Goal: Information Seeking & Learning: Learn about a topic

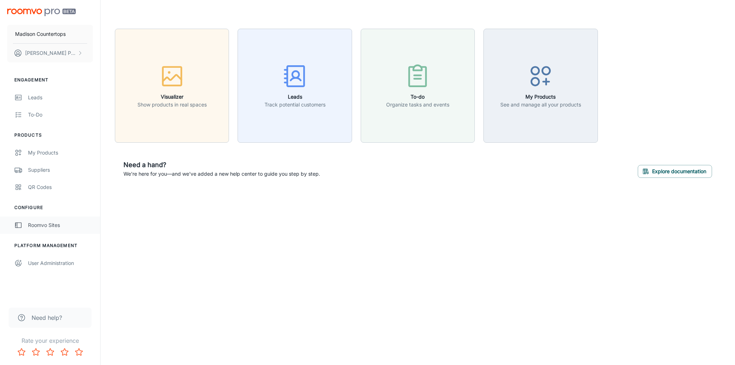
click at [43, 223] on div "Roomvo Sites" at bounding box center [60, 225] width 65 height 8
click at [196, 81] on div "button" at bounding box center [171, 78] width 69 height 30
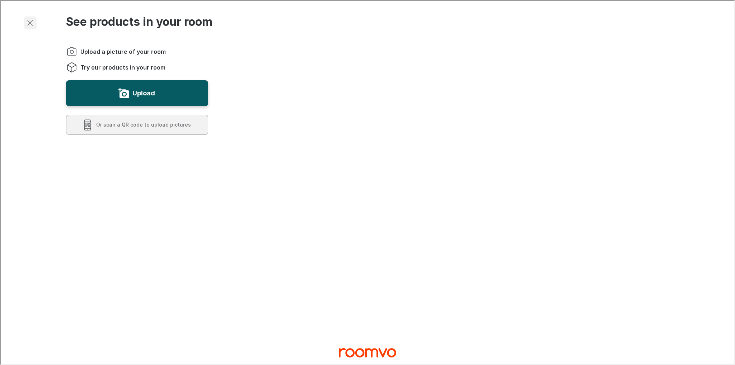
click at [31, 19] on icon "Exit visualizer" at bounding box center [29, 22] width 9 height 9
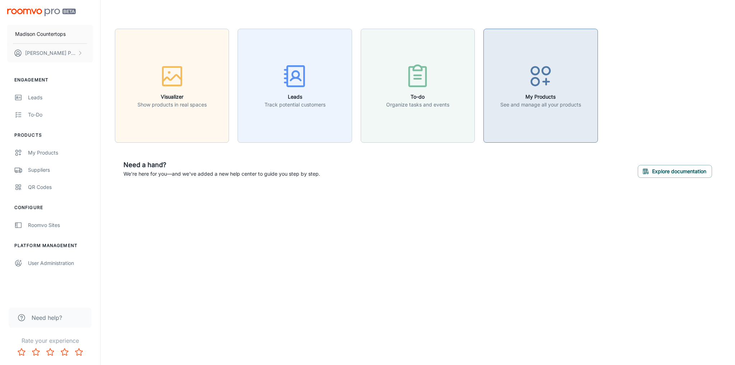
click at [546, 90] on div "button" at bounding box center [540, 78] width 81 height 30
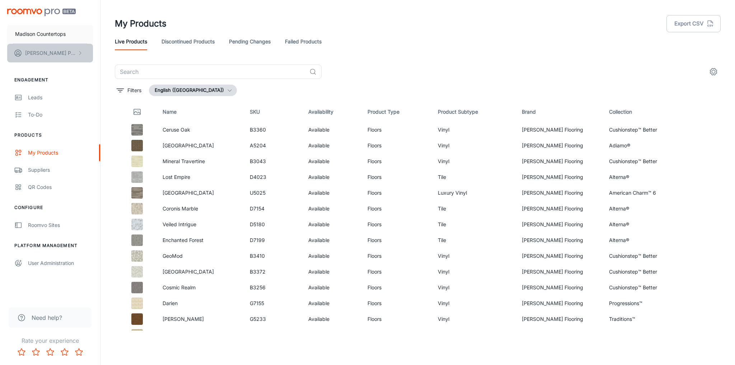
click at [43, 50] on p "[PERSON_NAME]" at bounding box center [50, 53] width 51 height 8
click at [28, 114] on div at bounding box center [367, 182] width 735 height 365
click at [37, 189] on div "QR Codes" at bounding box center [60, 187] width 65 height 8
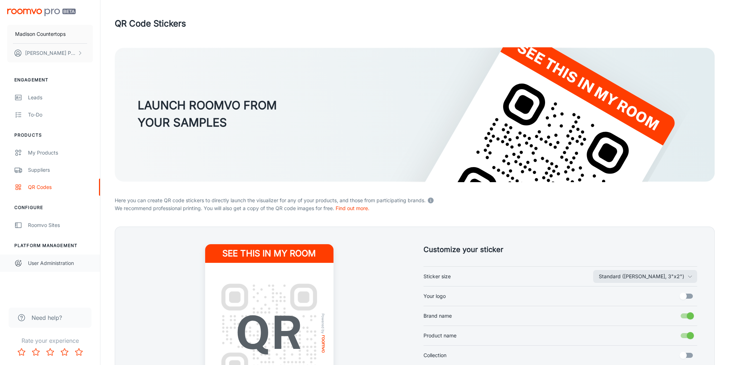
click at [44, 262] on div "User Administration" at bounding box center [60, 263] width 65 height 8
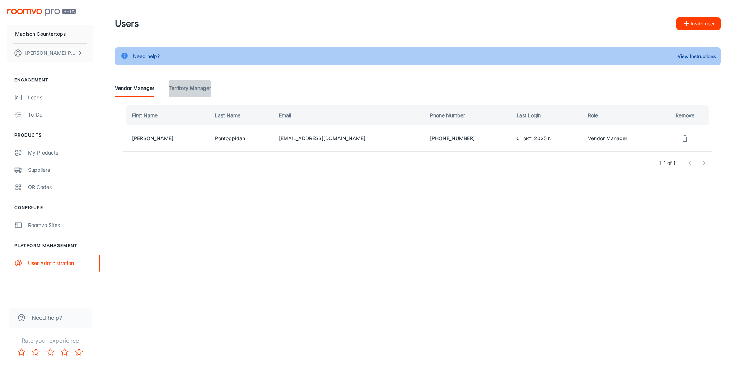
click at [183, 85] on Manager "Territory Manager" at bounding box center [190, 88] width 42 height 17
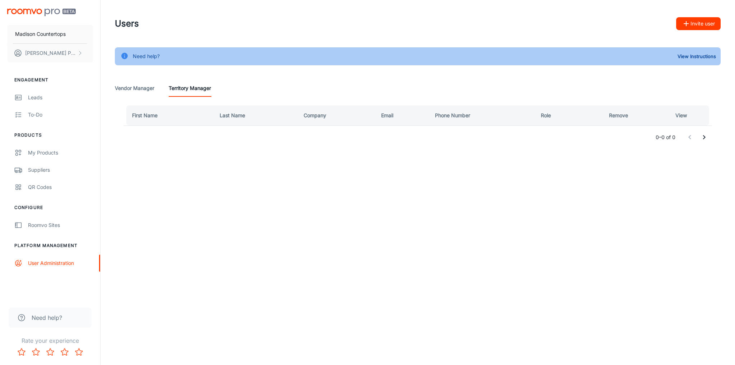
click at [139, 86] on Manager "Vendor Manager" at bounding box center [134, 88] width 39 height 17
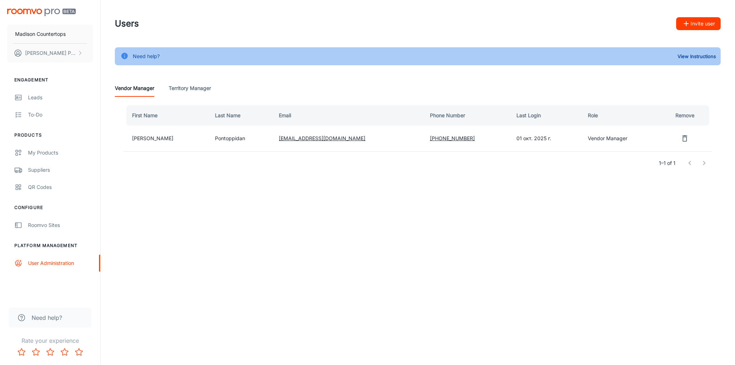
click at [209, 140] on td "Pontoppidan" at bounding box center [241, 139] width 64 height 26
click at [170, 140] on td "[PERSON_NAME]" at bounding box center [166, 139] width 86 height 26
click at [37, 52] on p "[PERSON_NAME]" at bounding box center [50, 53] width 51 height 8
click at [98, 52] on li "User Profile" at bounding box center [112, 53] width 38 height 12
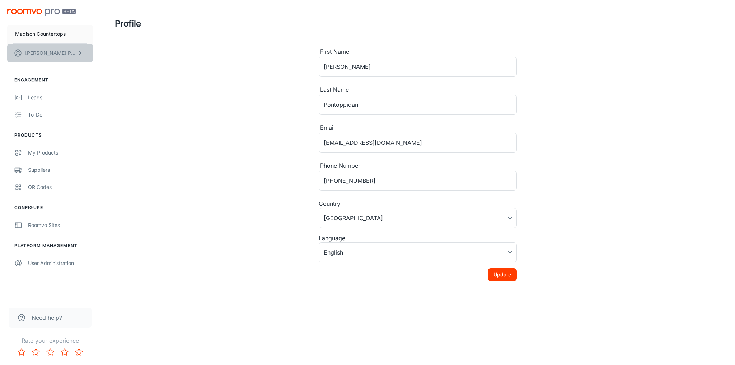
click at [56, 54] on p "[PERSON_NAME]" at bounding box center [50, 53] width 51 height 8
click at [32, 95] on div at bounding box center [367, 182] width 735 height 365
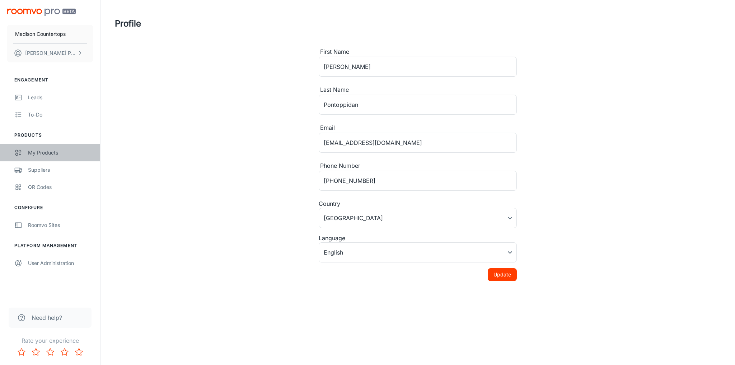
click at [37, 156] on div "My Products" at bounding box center [60, 153] width 65 height 8
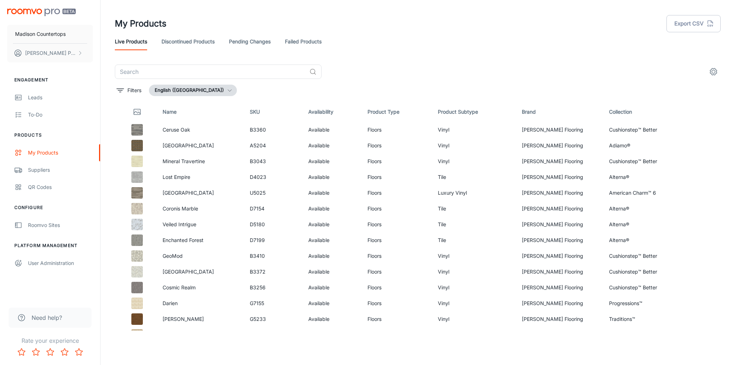
click at [189, 41] on link "Discontinued Products" at bounding box center [187, 41] width 53 height 17
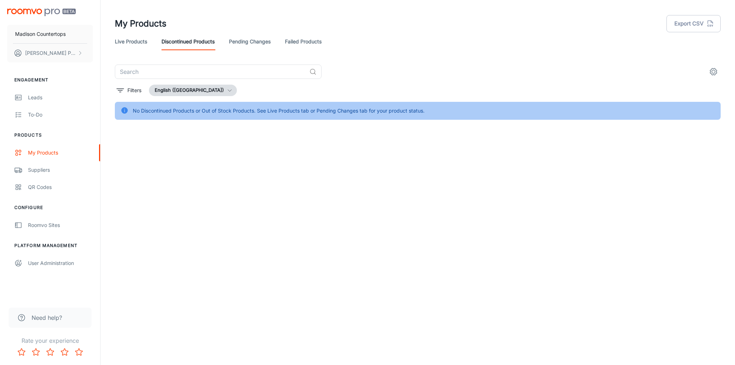
click at [253, 40] on link "Pending Changes" at bounding box center [250, 41] width 42 height 17
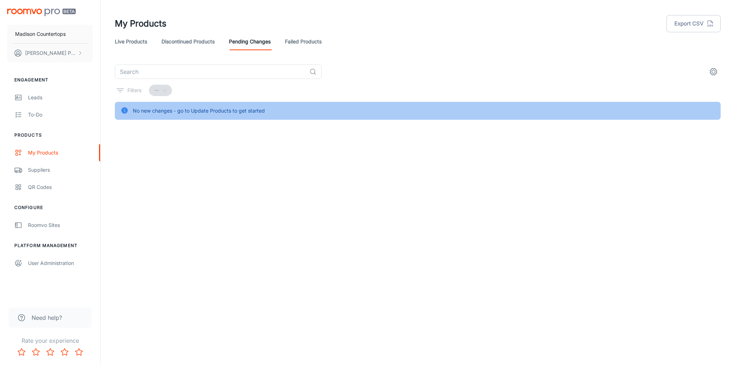
click at [301, 45] on link "Failed Products" at bounding box center [303, 41] width 37 height 17
click at [248, 44] on link "Pending Changes" at bounding box center [250, 41] width 42 height 17
click at [186, 45] on link "Discontinued Products" at bounding box center [187, 41] width 53 height 17
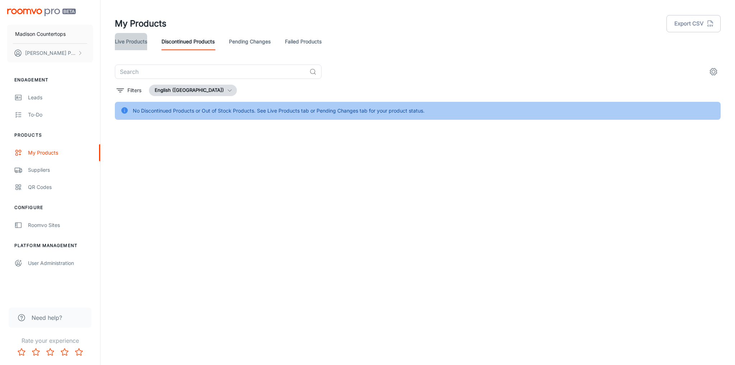
click at [141, 44] on link "Live Products" at bounding box center [131, 41] width 32 height 17
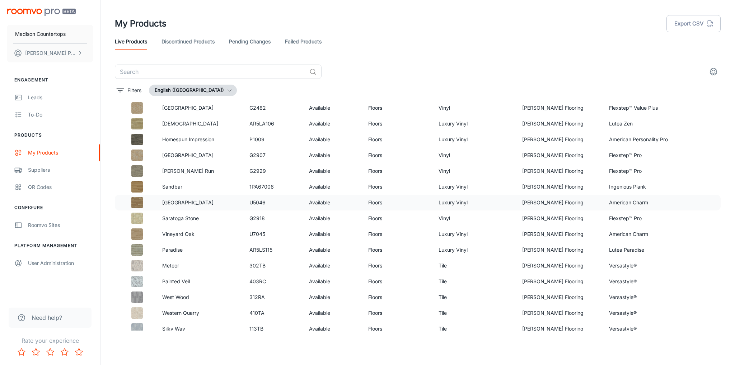
scroll to position [3193, 0]
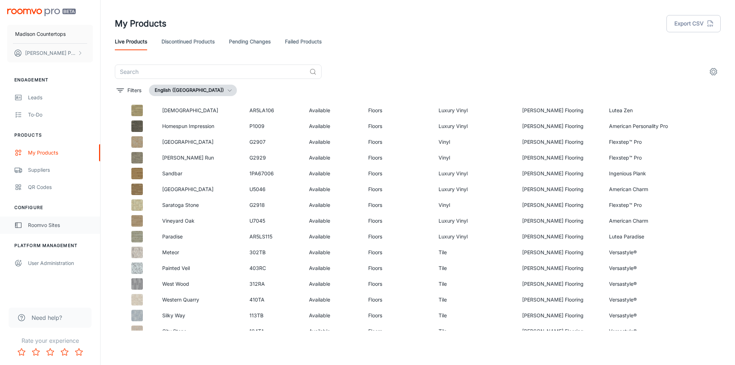
click at [35, 221] on div "Roomvo Sites" at bounding box center [60, 225] width 65 height 8
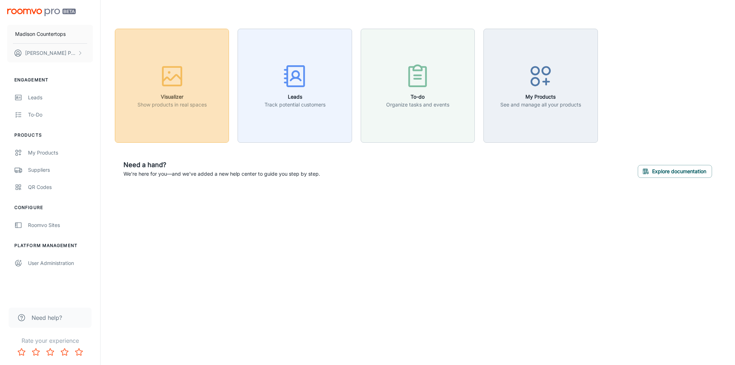
click at [182, 99] on h6 "Visualizer" at bounding box center [171, 97] width 69 height 8
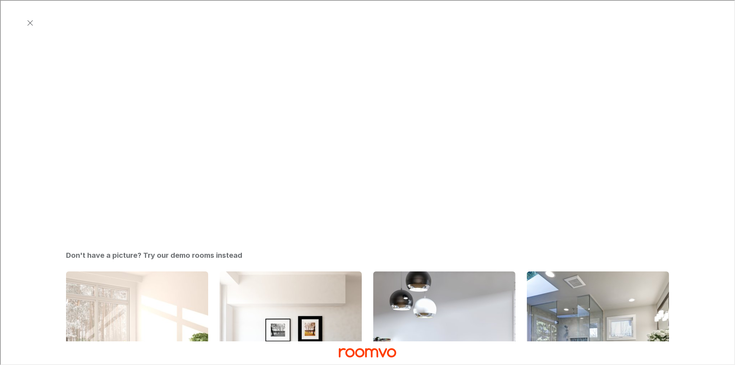
scroll to position [49, 0]
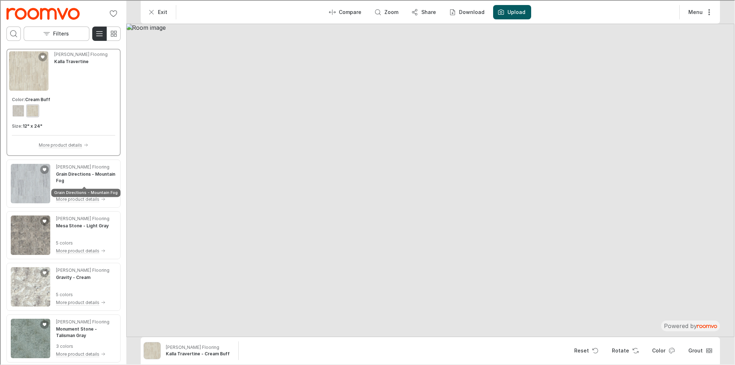
click at [53, 187] on div "Grain Directions - Mountain Fog" at bounding box center [85, 189] width 69 height 13
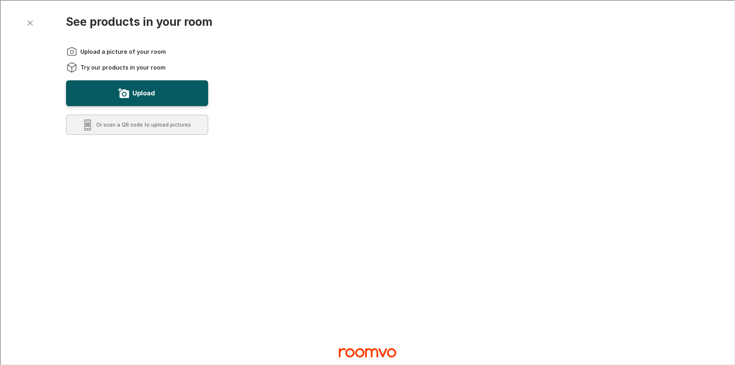
click at [299, 90] on video "You will be able to see the selected and other products in your room." at bounding box center [469, 247] width 398 height 398
click at [313, 145] on video "You will be able to see the selected and other products in your room." at bounding box center [469, 247] width 398 height 398
click at [324, 187] on video "You will be able to see the selected and other products in your room." at bounding box center [469, 247] width 398 height 398
click at [31, 21] on icon "Exit visualizer" at bounding box center [29, 22] width 9 height 9
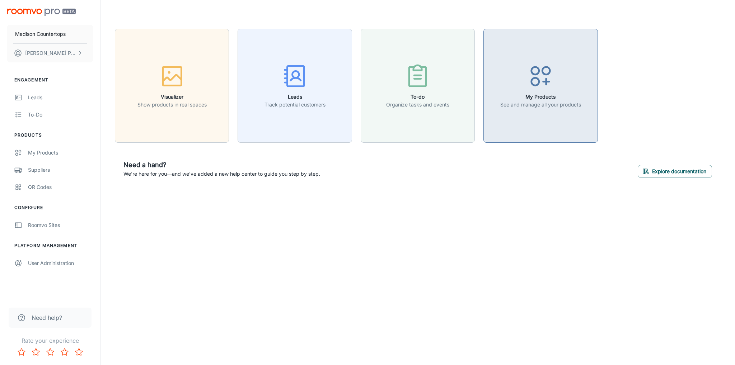
click at [549, 89] on icon "button" at bounding box center [540, 76] width 27 height 27
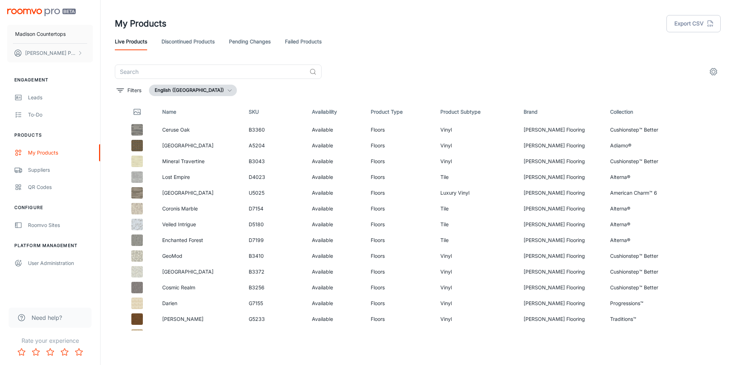
click at [185, 38] on link "Discontinued Products" at bounding box center [187, 41] width 53 height 17
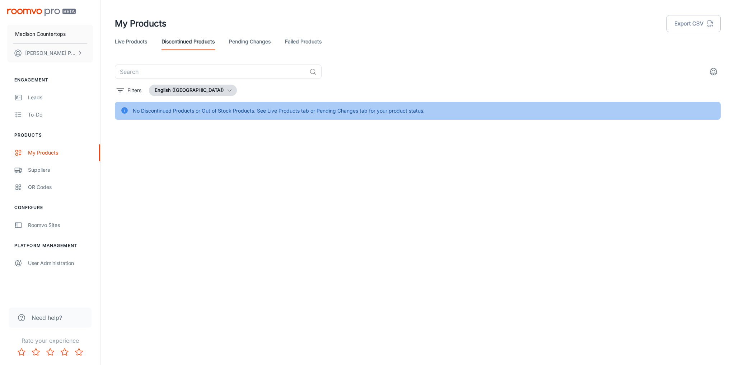
click at [225, 43] on div "Live Products Discontinued Products Pending Changes Failed Products" at bounding box center [418, 41] width 606 height 17
click at [137, 43] on link "Live Products" at bounding box center [131, 41] width 32 height 17
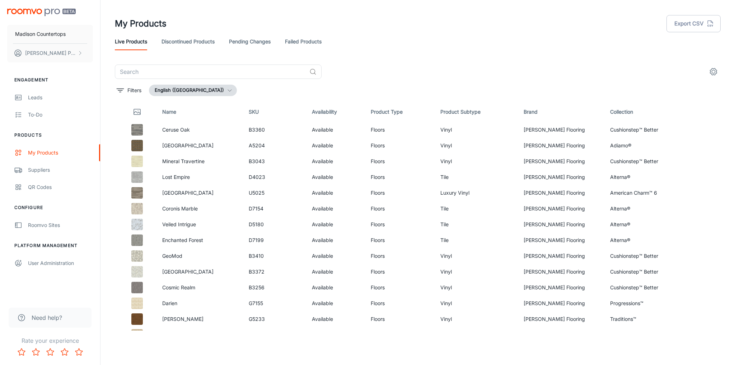
click at [39, 12] on img "scrollable content" at bounding box center [41, 13] width 69 height 8
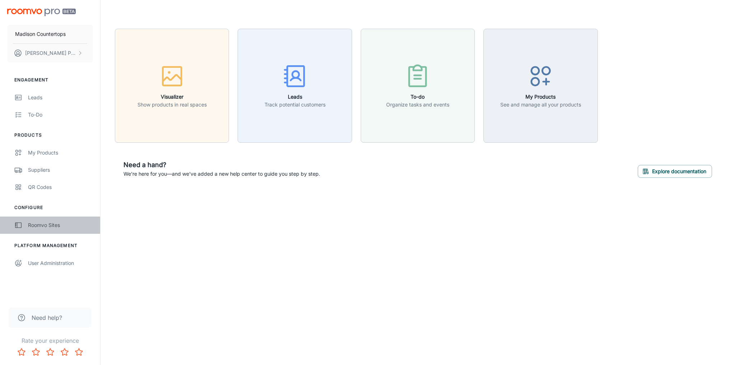
click at [34, 229] on div "Roomvo Sites" at bounding box center [60, 225] width 65 height 8
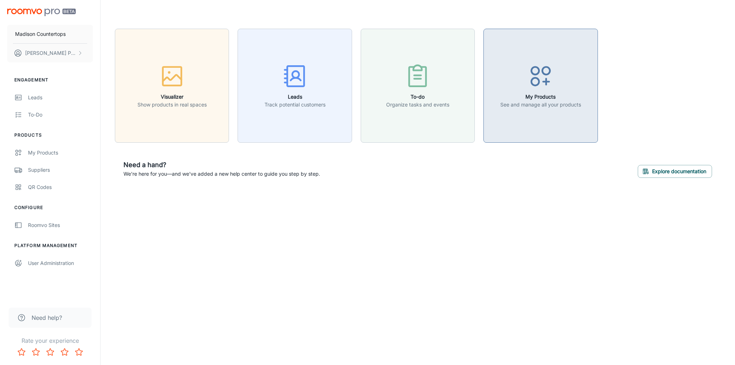
click at [528, 69] on icon "button" at bounding box center [540, 76] width 27 height 27
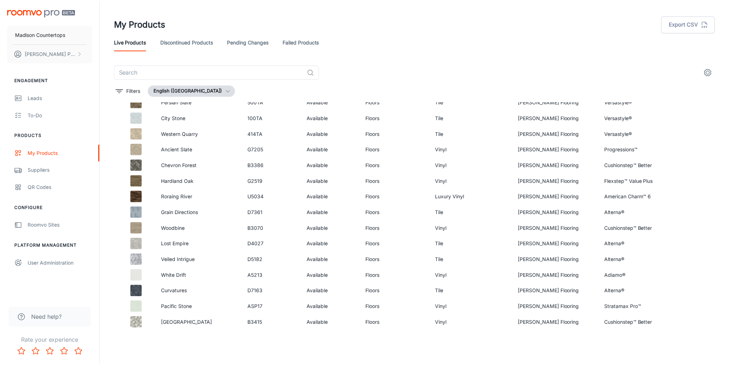
scroll to position [3038, 0]
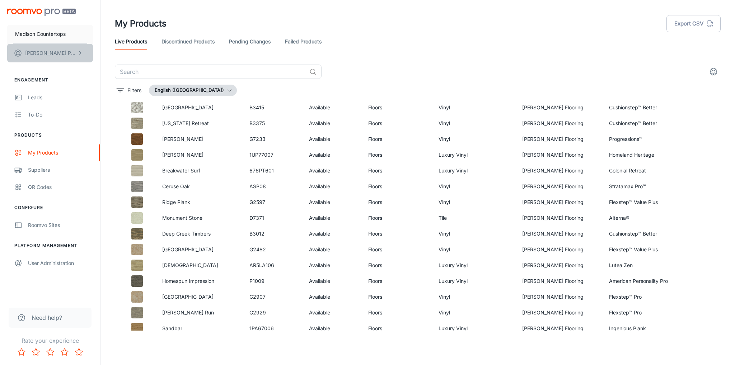
click at [37, 53] on p "[PERSON_NAME]" at bounding box center [50, 53] width 51 height 8
click at [24, 91] on div at bounding box center [367, 182] width 735 height 365
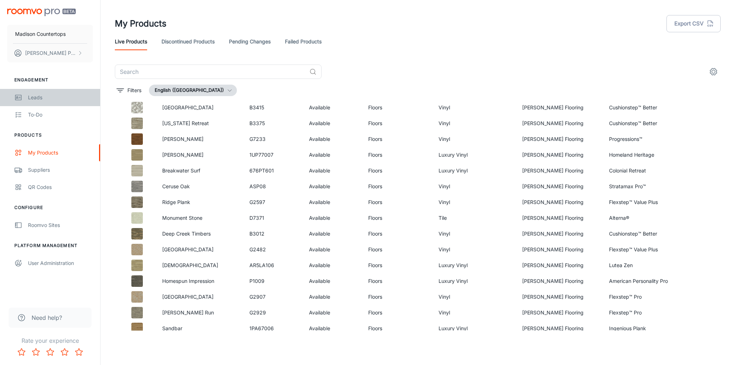
click at [27, 95] on link "Leads" at bounding box center [50, 97] width 100 height 17
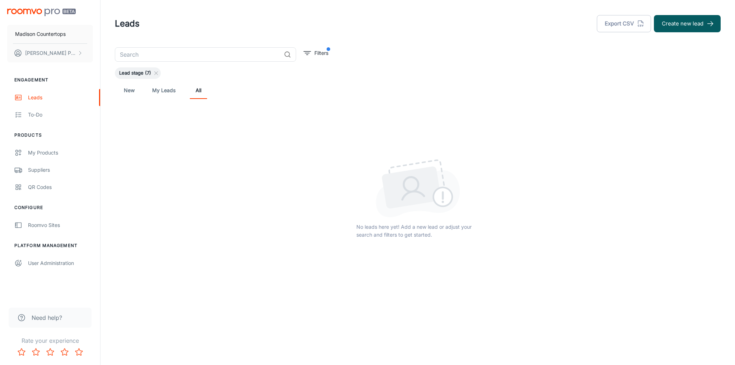
click at [131, 88] on link "New" at bounding box center [129, 90] width 17 height 17
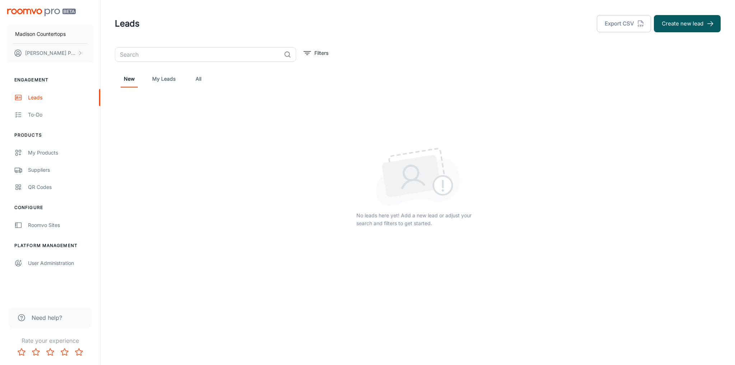
click at [156, 79] on link "My Leads" at bounding box center [163, 78] width 23 height 17
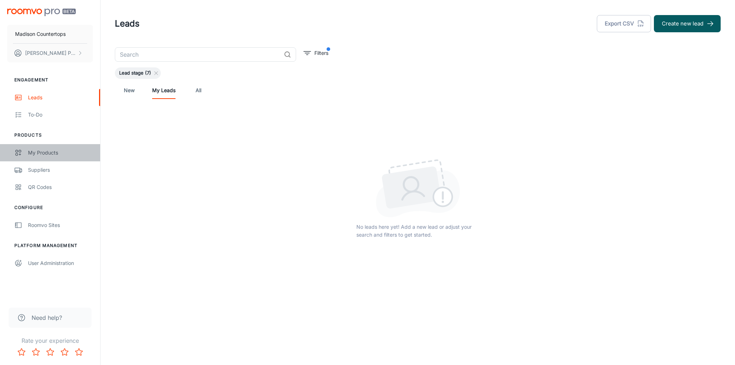
click at [45, 155] on div "My Products" at bounding box center [60, 153] width 65 height 8
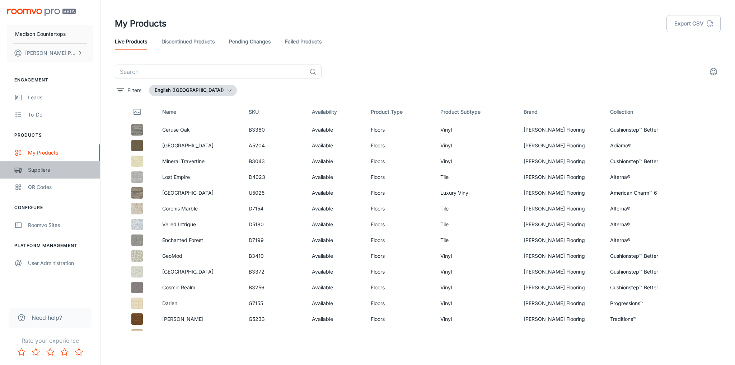
click at [39, 171] on div "Suppliers" at bounding box center [60, 170] width 65 height 8
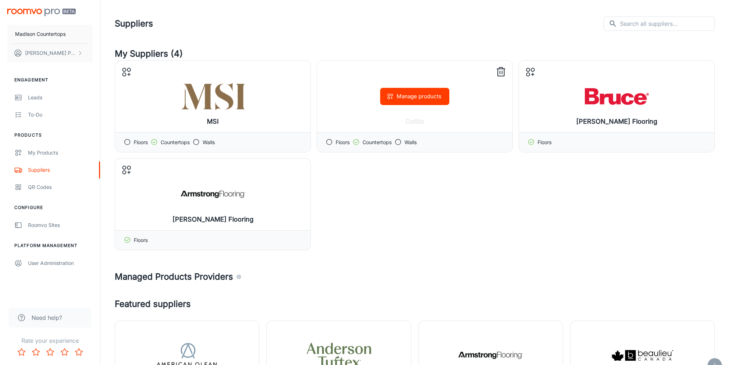
click at [501, 72] on icon at bounding box center [501, 71] width 11 height 11
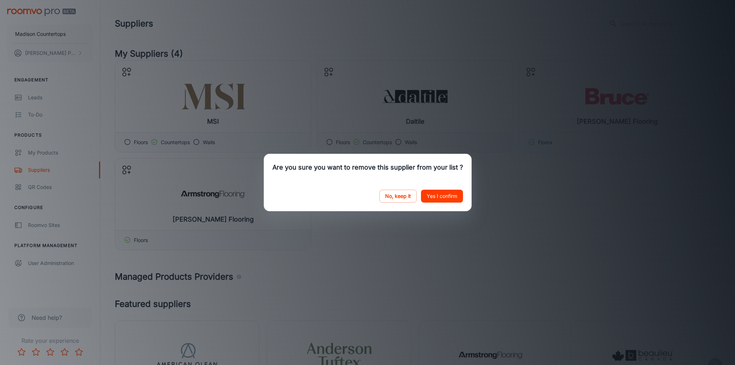
click at [434, 195] on button "Yes I confirm" at bounding box center [442, 196] width 42 height 13
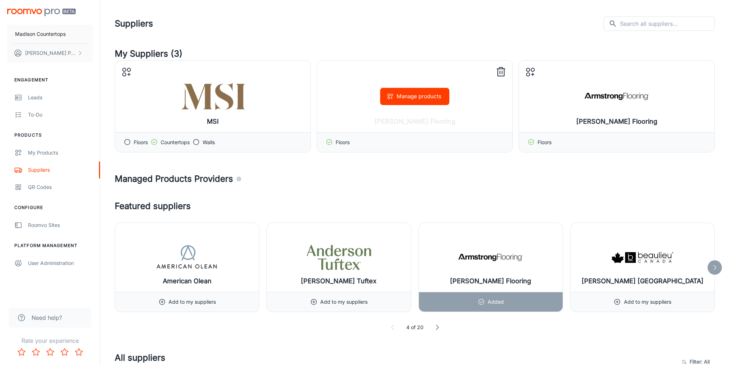
click at [501, 69] on icon at bounding box center [501, 71] width 11 height 11
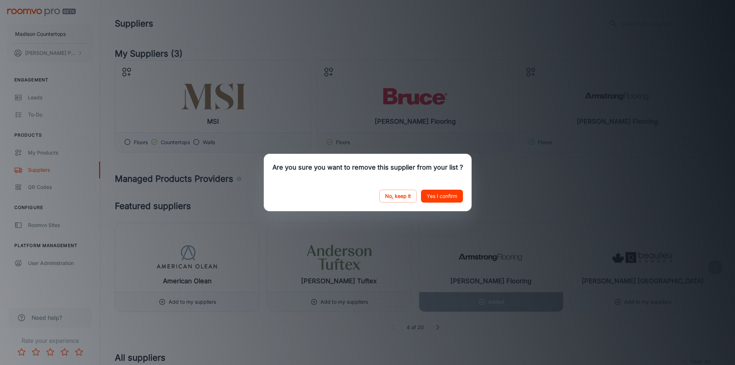
click at [440, 189] on div "No, keep it Yes I confirm" at bounding box center [368, 196] width 208 height 30
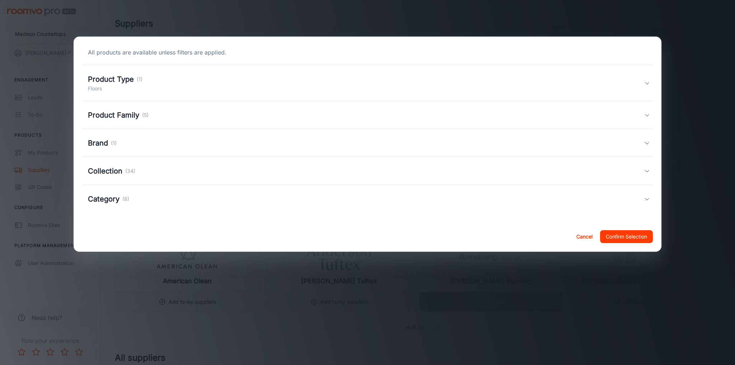
click at [442, 194] on div "Category (8)" at bounding box center [366, 199] width 556 height 11
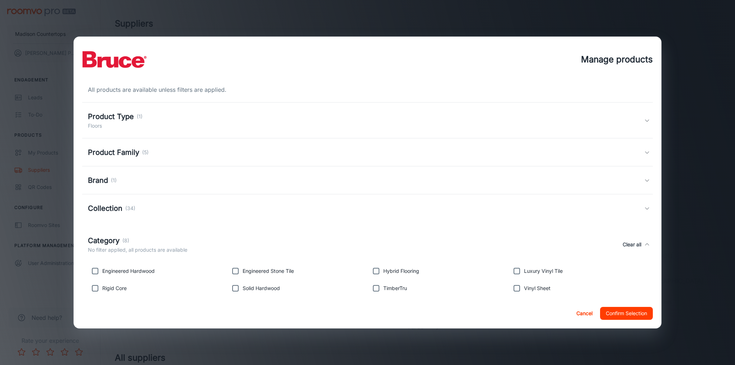
click at [690, 46] on div "Manage products All products are available unless filters are applied. Product …" at bounding box center [367, 182] width 735 height 365
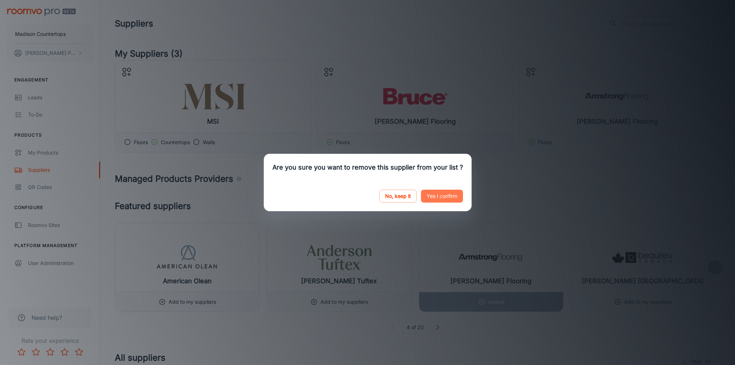
click at [436, 196] on button "Yes I confirm" at bounding box center [442, 196] width 42 height 13
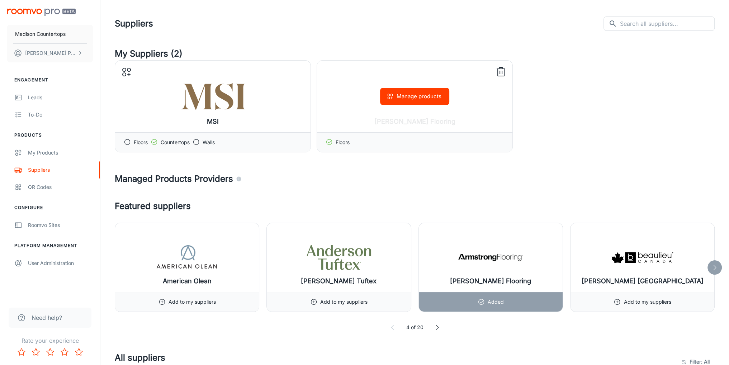
click at [502, 70] on icon at bounding box center [501, 71] width 11 height 11
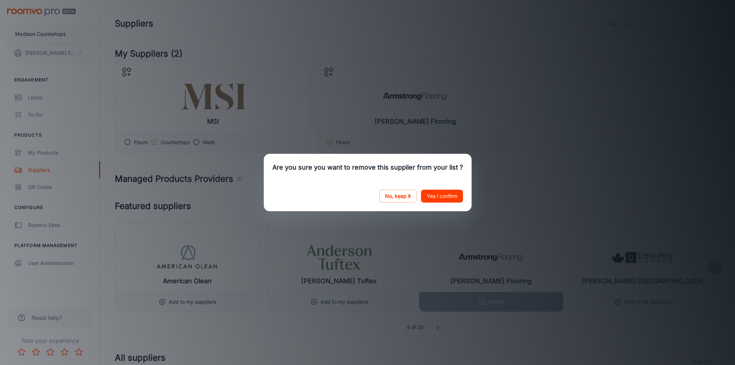
click at [447, 196] on button "Yes I confirm" at bounding box center [442, 196] width 42 height 13
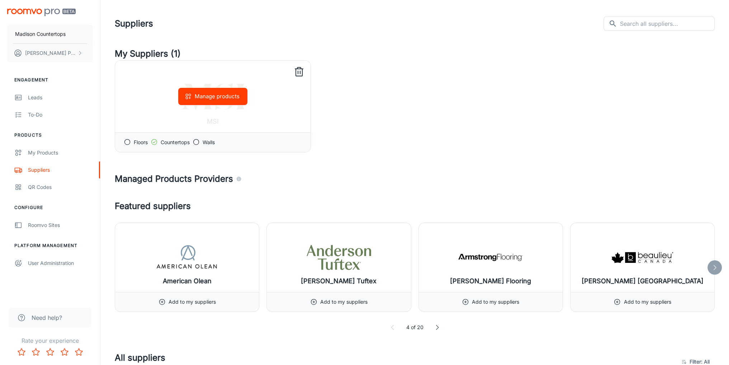
click at [265, 88] on div "Manage products" at bounding box center [213, 97] width 196 height 72
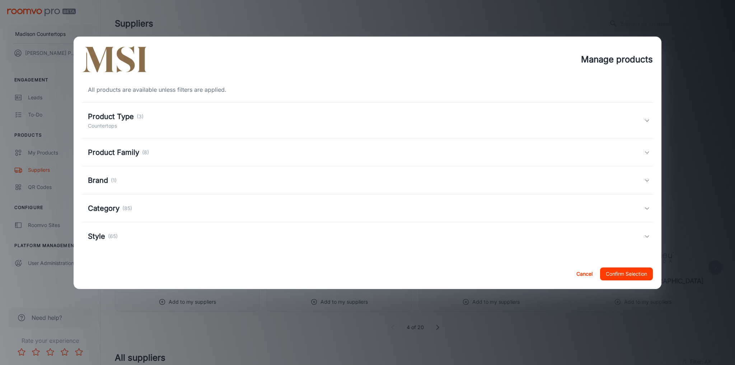
click at [108, 112] on h5 "Product Type" at bounding box center [111, 116] width 46 height 11
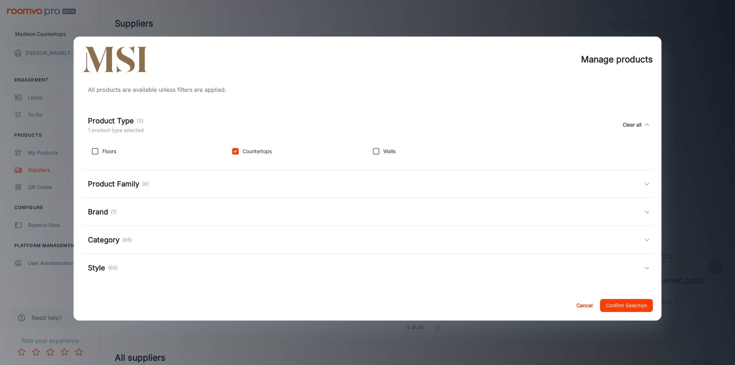
click at [106, 116] on h5 "Product Type" at bounding box center [111, 121] width 46 height 11
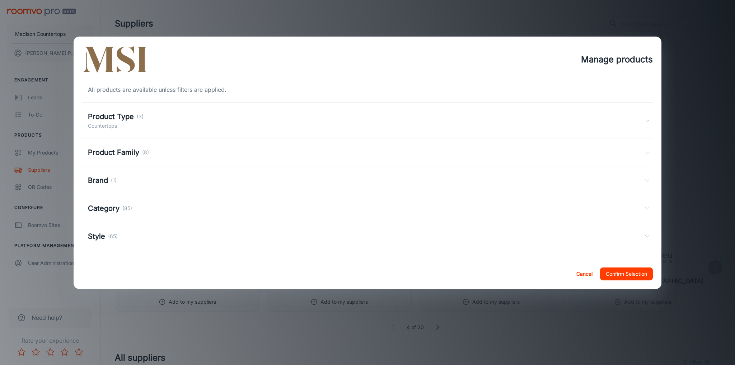
click at [103, 155] on h5 "Product Family" at bounding box center [113, 152] width 51 height 11
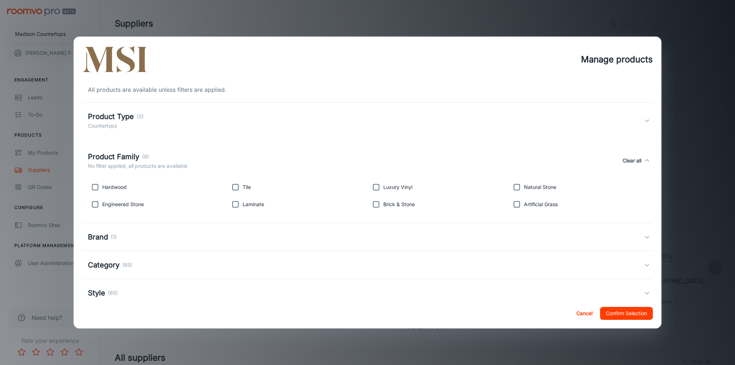
click at [103, 155] on h5 "Product Family" at bounding box center [113, 156] width 51 height 11
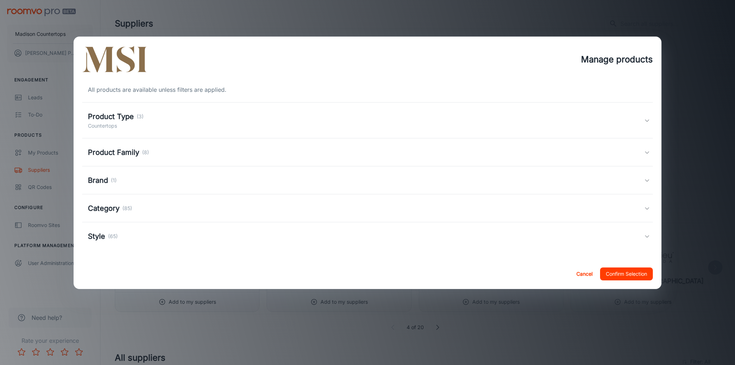
click at [103, 155] on h5 "Product Family" at bounding box center [113, 152] width 51 height 11
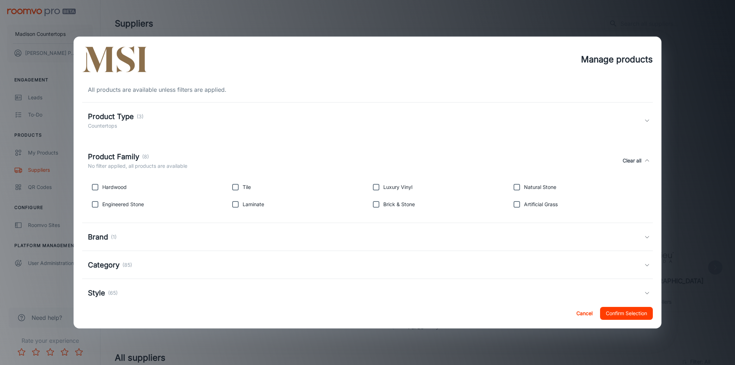
click at [103, 155] on h5 "Product Family" at bounding box center [113, 156] width 51 height 11
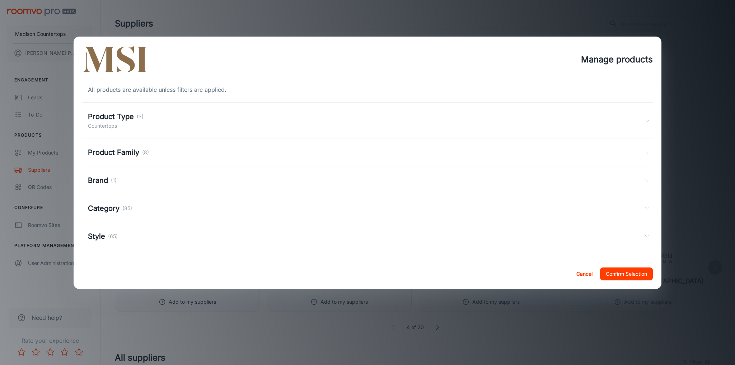
click at [102, 180] on h5 "Brand" at bounding box center [98, 180] width 20 height 11
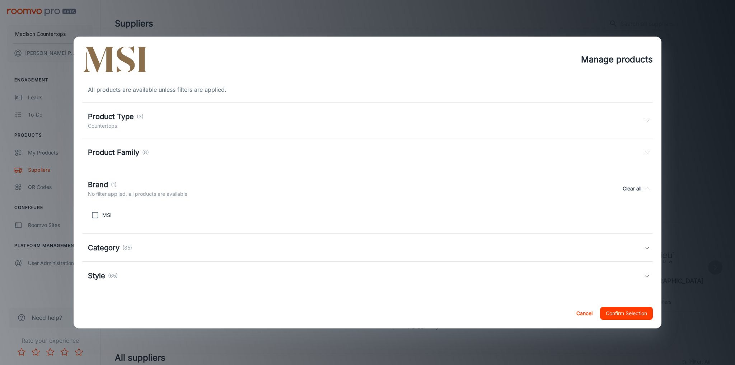
click at [102, 180] on h5 "Brand" at bounding box center [98, 184] width 20 height 11
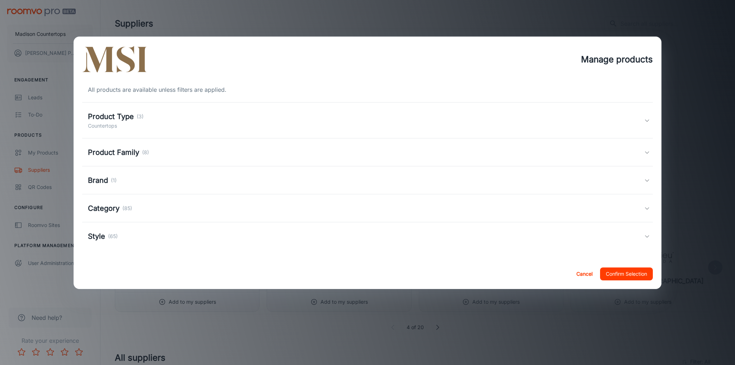
click at [97, 212] on h5 "Category" at bounding box center [104, 208] width 32 height 11
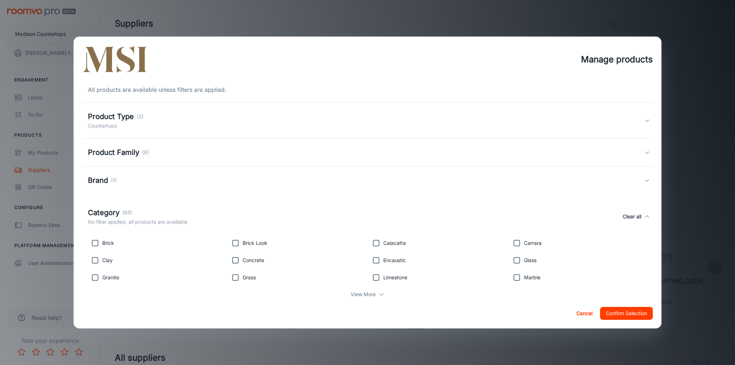
click at [97, 212] on h5 "Category" at bounding box center [104, 212] width 32 height 11
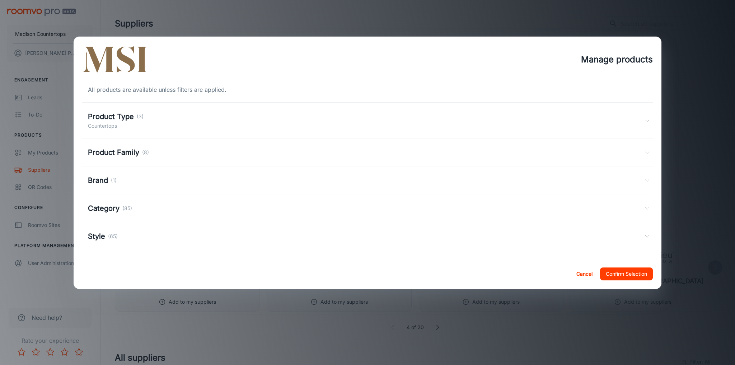
click at [108, 239] on p "(65)" at bounding box center [113, 237] width 10 height 8
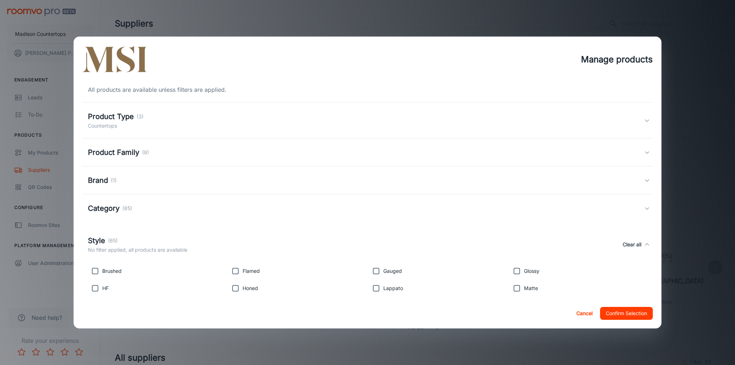
click at [103, 242] on h5 "Style" at bounding box center [96, 240] width 17 height 11
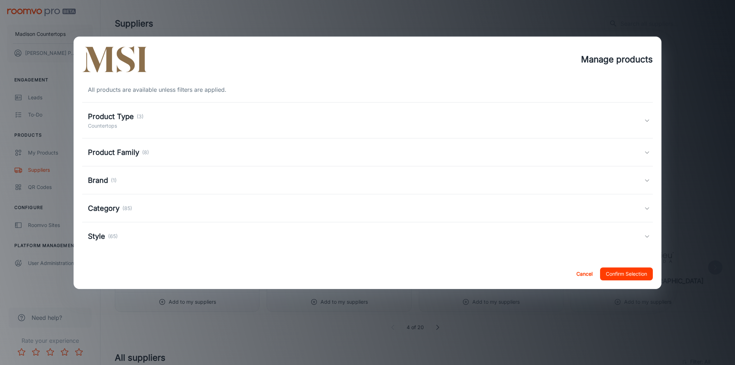
click at [622, 274] on button "Confirm Selection" at bounding box center [626, 274] width 53 height 13
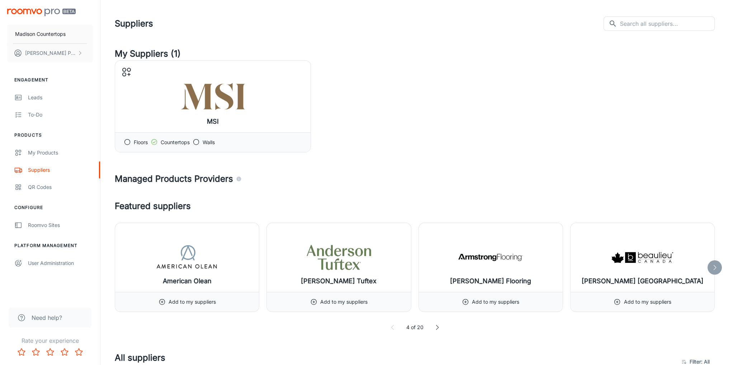
click at [524, 105] on div "MSI Manage products Floors Countertops Walls" at bounding box center [415, 106] width 600 height 92
click at [43, 188] on div "QR Codes" at bounding box center [60, 187] width 65 height 8
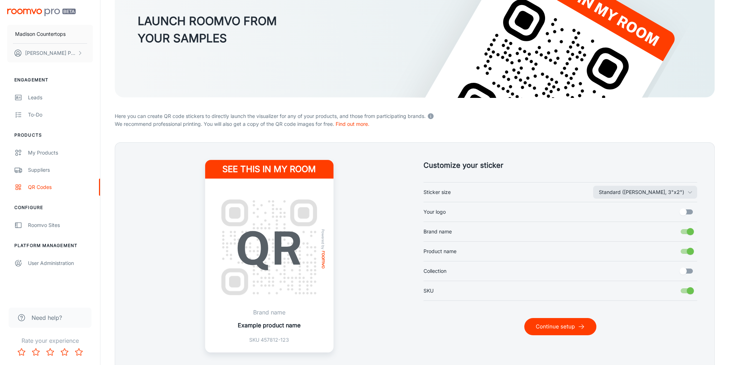
scroll to position [118, 0]
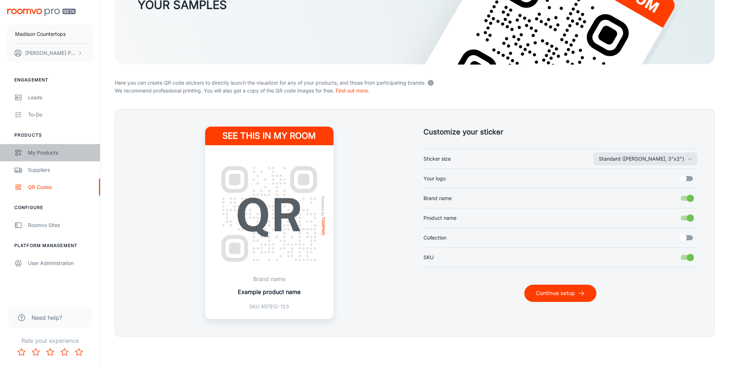
click at [37, 150] on div "My Products" at bounding box center [60, 153] width 65 height 8
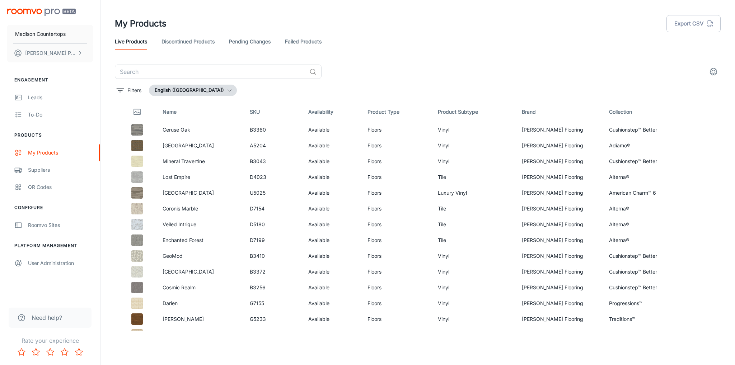
click at [207, 88] on button "English ([GEOGRAPHIC_DATA])" at bounding box center [193, 90] width 88 height 11
click at [207, 88] on div at bounding box center [367, 182] width 735 height 365
click at [712, 72] on circle "settings" at bounding box center [713, 71] width 3 height 3
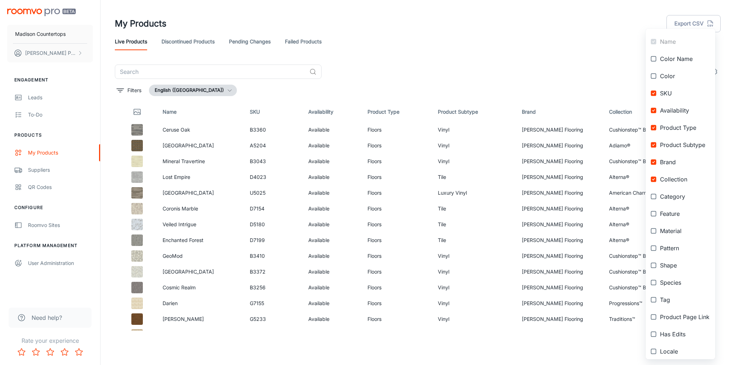
scroll to position [30, 0]
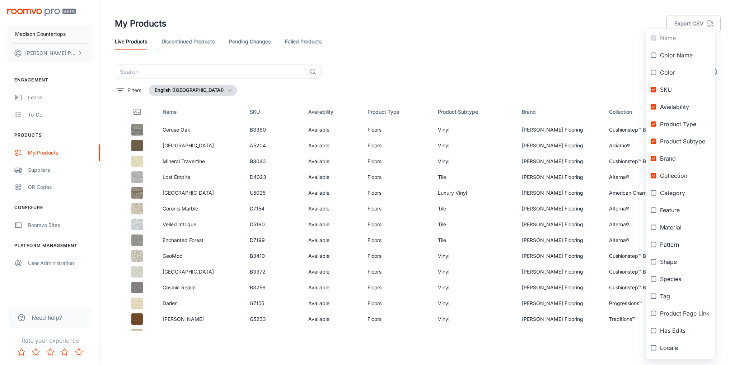
click at [538, 74] on div at bounding box center [367, 182] width 735 height 365
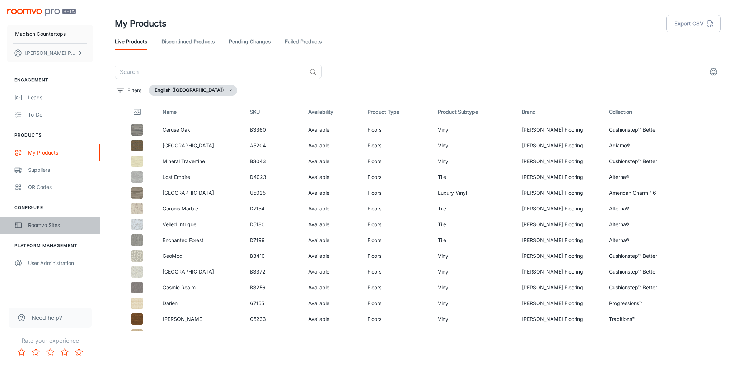
click at [41, 225] on div "Roomvo Sites" at bounding box center [60, 225] width 65 height 8
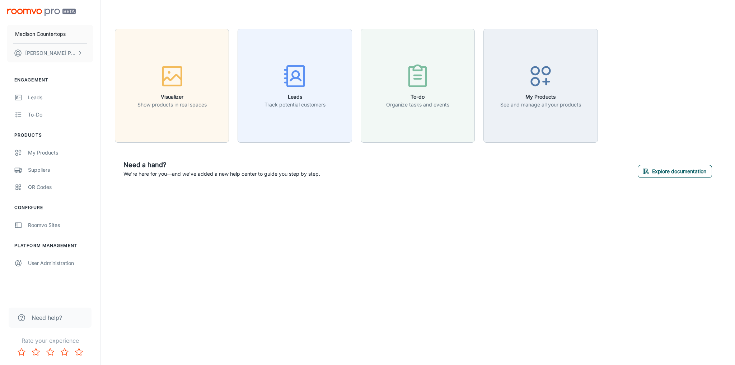
click at [693, 169] on button "Explore documentation" at bounding box center [675, 171] width 74 height 13
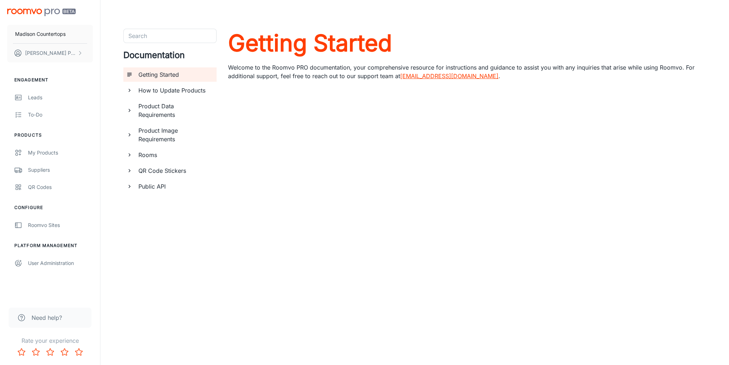
click at [179, 91] on h6 "How to Update Products" at bounding box center [174, 90] width 72 height 9
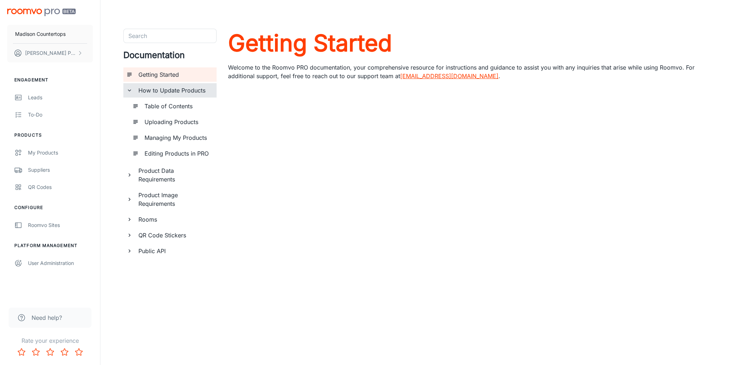
click at [184, 108] on h6 "Table of Contents" at bounding box center [178, 106] width 66 height 9
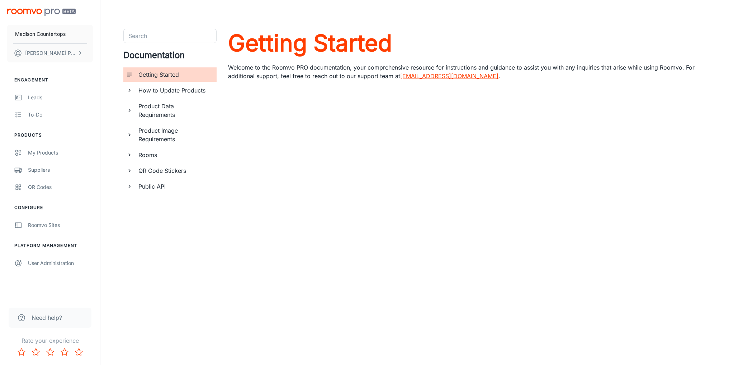
click at [154, 154] on h6 "Rooms" at bounding box center [174, 155] width 72 height 9
click at [152, 204] on h6 "Public API" at bounding box center [174, 203] width 72 height 9
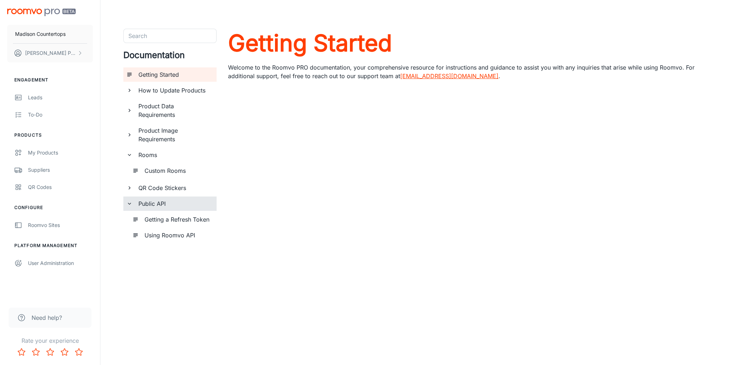
click at [160, 152] on h6 "Rooms" at bounding box center [174, 155] width 72 height 9
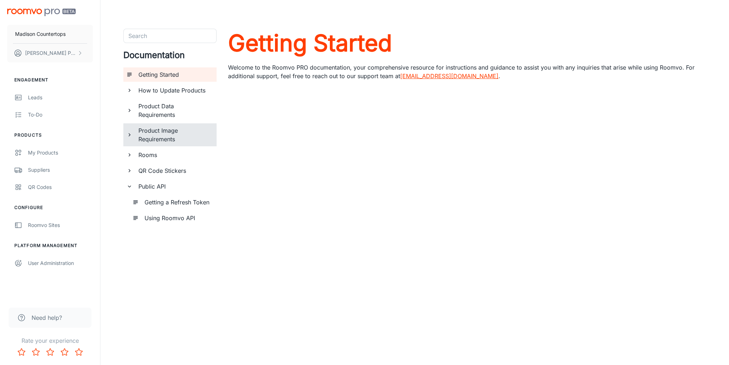
click at [160, 139] on h6 "Product Image Requirements" at bounding box center [174, 134] width 72 height 17
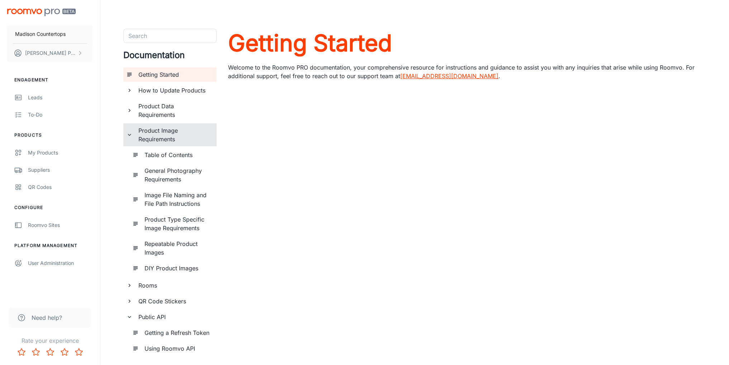
click at [160, 137] on h6 "Product Image Requirements" at bounding box center [174, 134] width 72 height 17
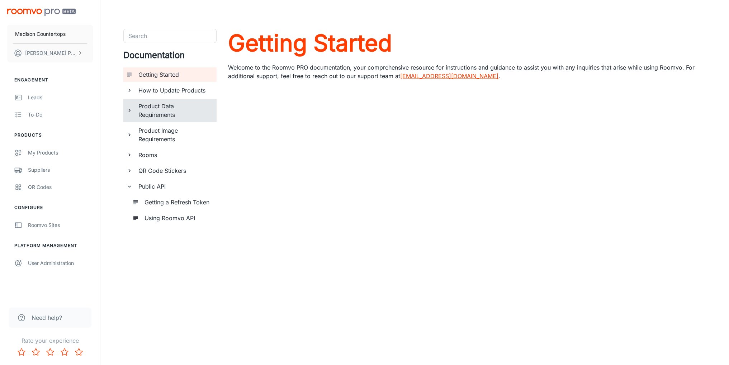
click at [159, 104] on h6 "Product Data Requirements" at bounding box center [174, 110] width 72 height 17
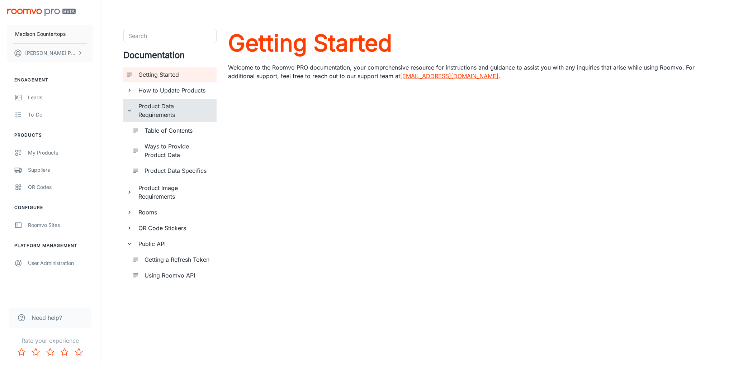
click at [161, 90] on h6 "How to Update Products" at bounding box center [174, 90] width 72 height 9
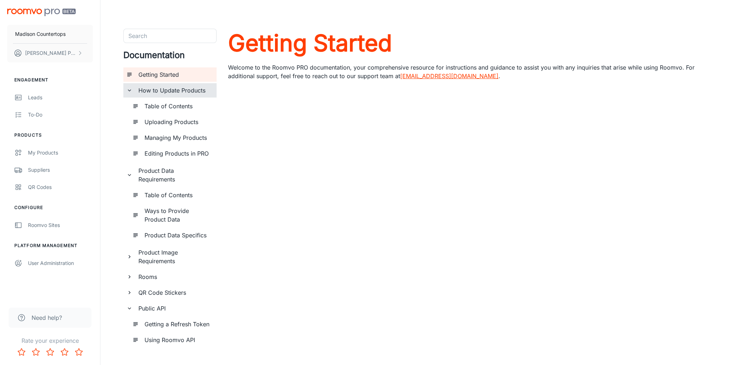
click at [165, 73] on h6 "Getting Started" at bounding box center [174, 74] width 72 height 9
click at [44, 226] on div "Roomvo Sites" at bounding box center [60, 225] width 65 height 8
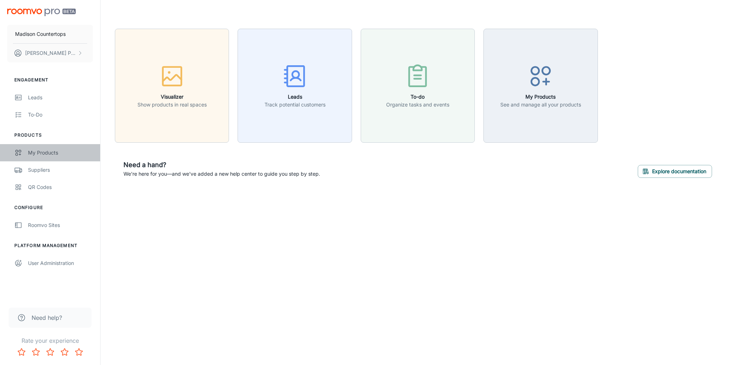
click at [34, 153] on div "My Products" at bounding box center [60, 153] width 65 height 8
